Goal: Book appointment/travel/reservation

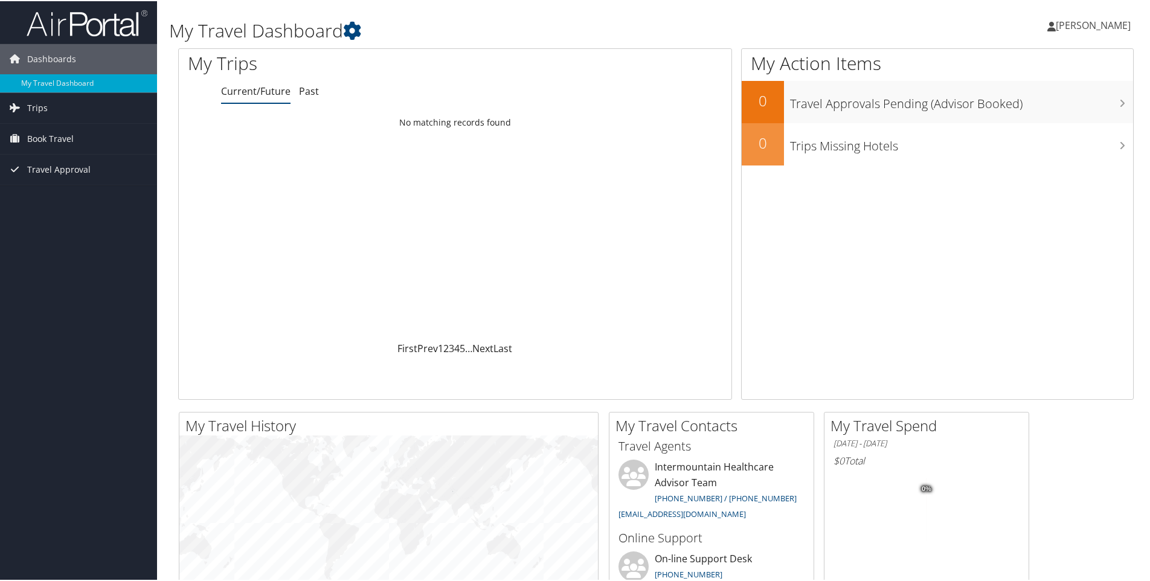
click at [45, 145] on span "Book Travel" at bounding box center [50, 138] width 47 height 30
click at [64, 197] on link "Book/Manage Online Trips" at bounding box center [78, 198] width 157 height 18
